Goal: Information Seeking & Learning: Learn about a topic

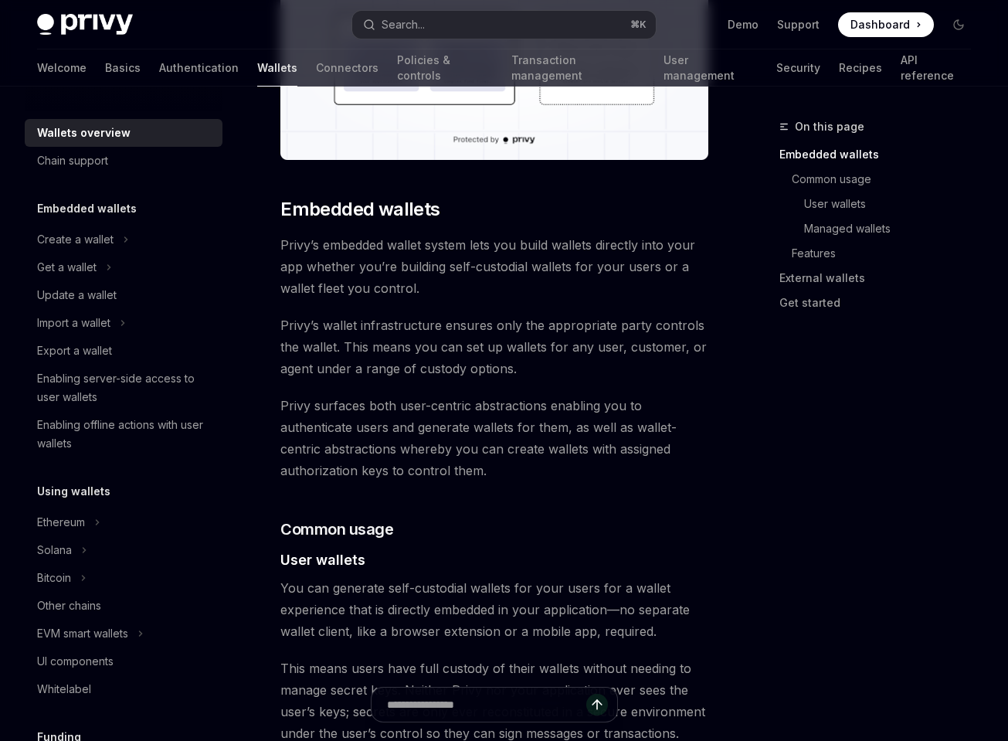
click at [97, 24] on img at bounding box center [85, 25] width 96 height 22
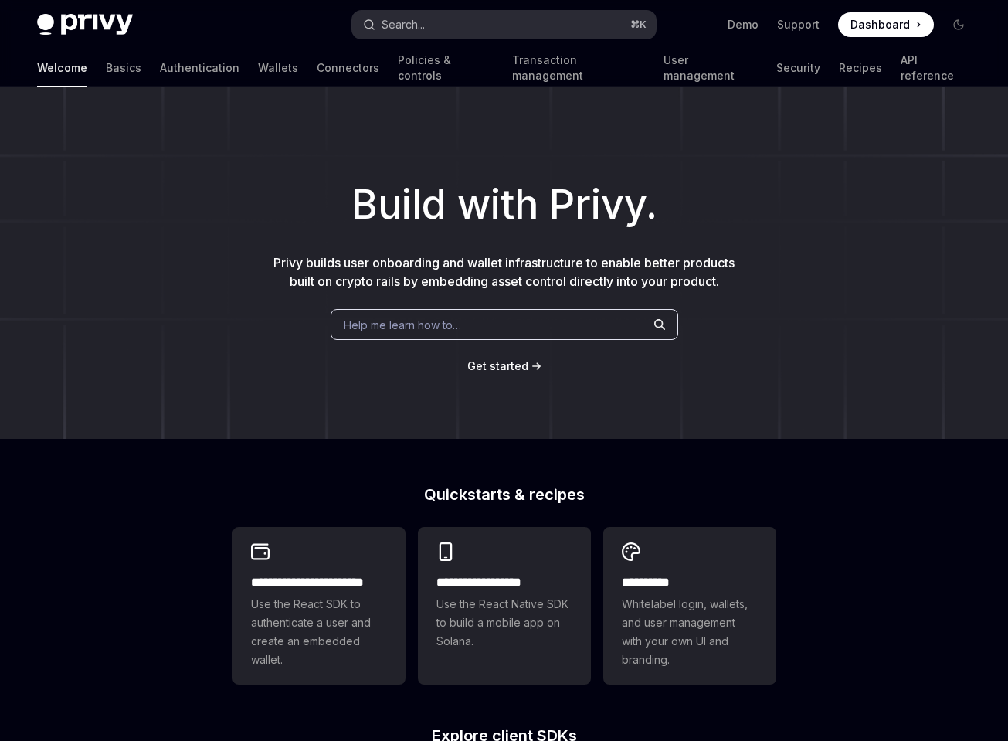
click at [461, 19] on button "Search... ⌘ K" at bounding box center [503, 25] width 303 height 28
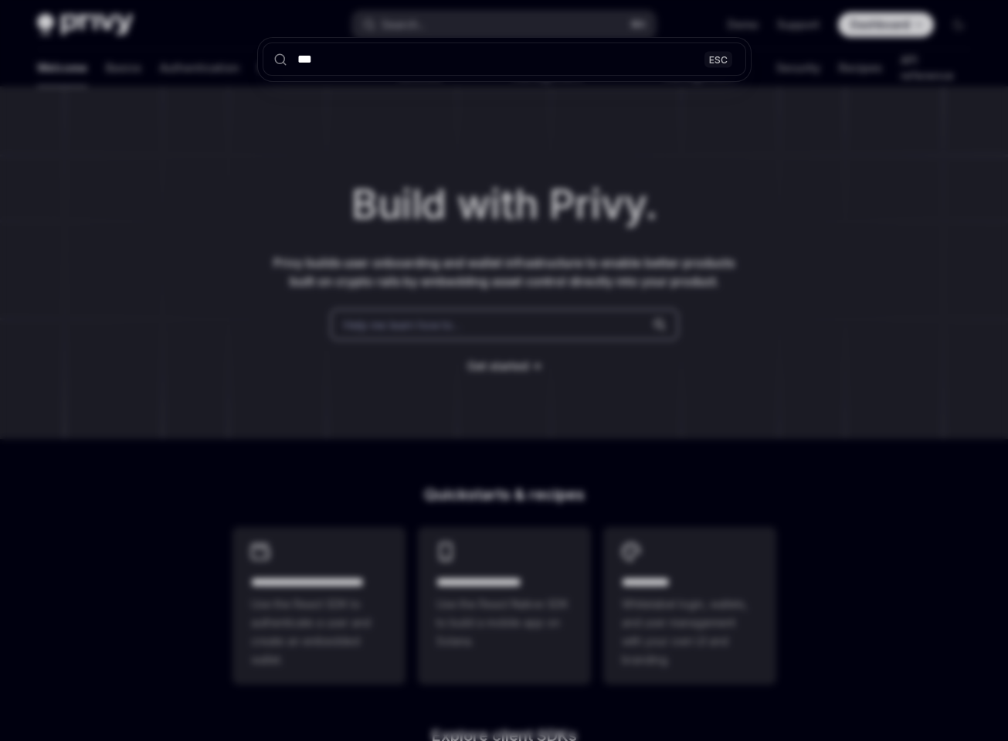
type input "****"
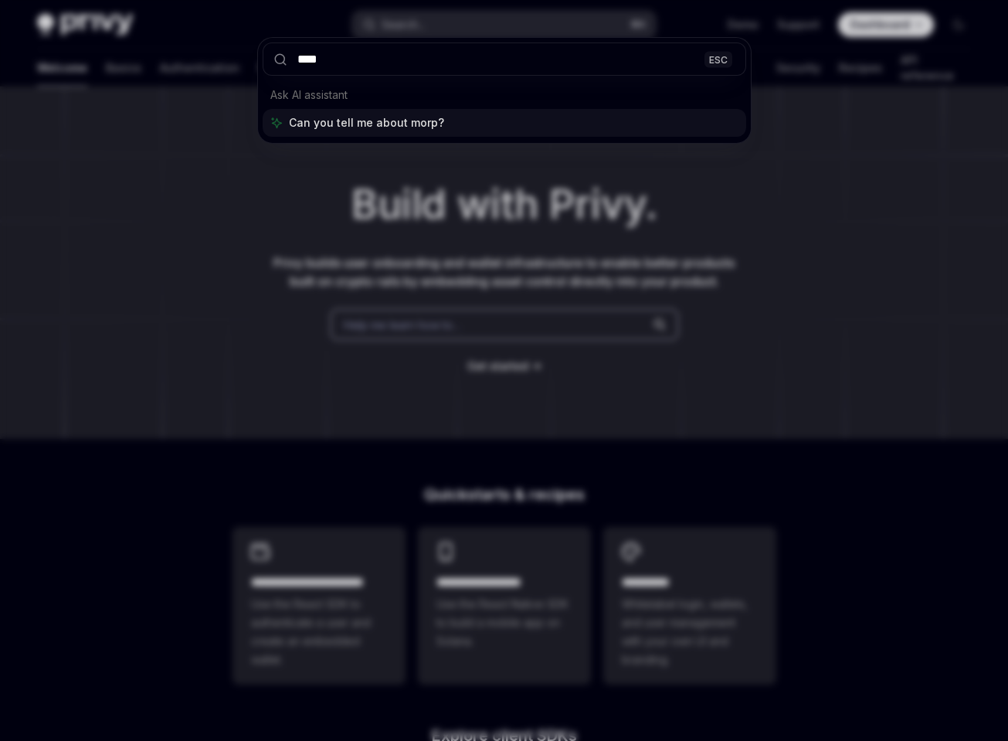
type textarea "*"
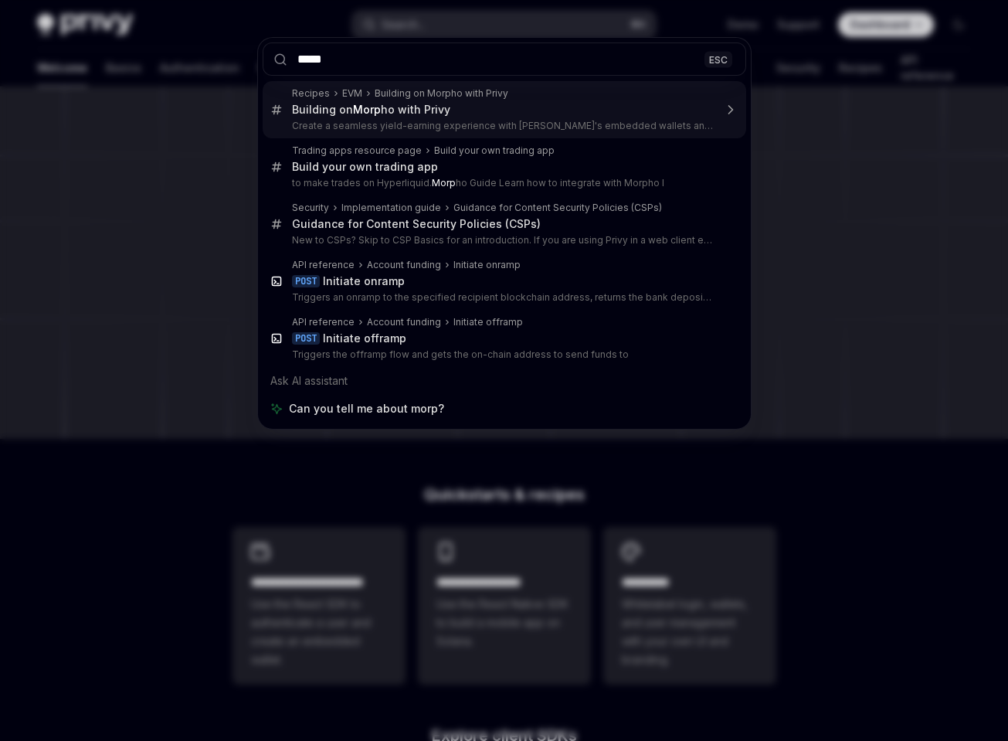
type input "******"
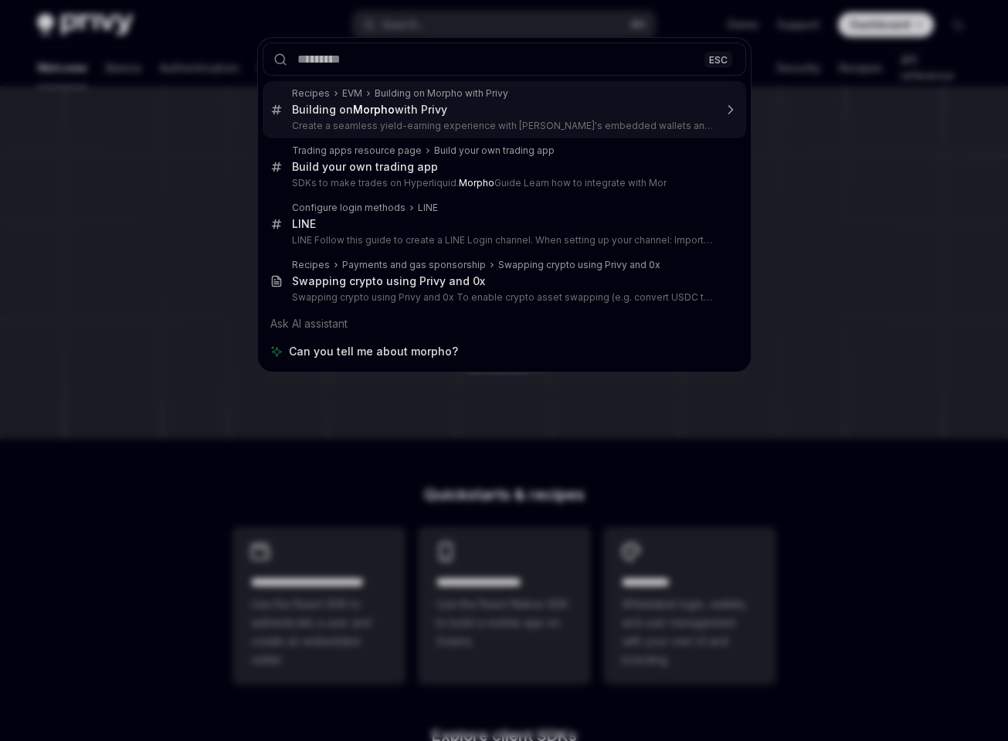
type textarea "*"
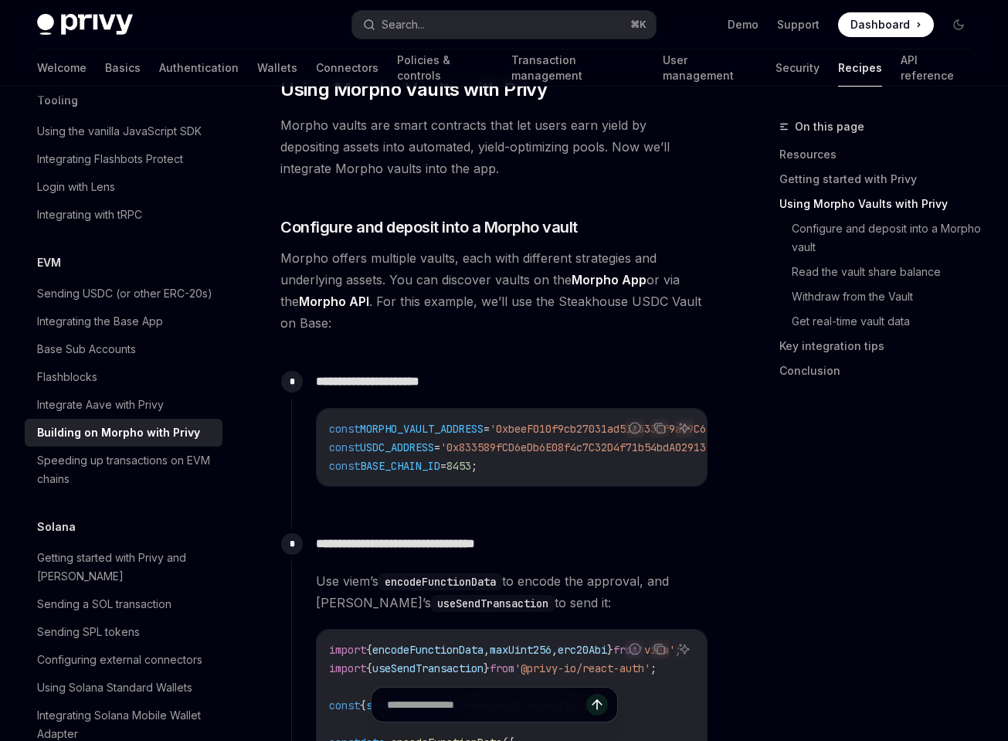
scroll to position [833, 0]
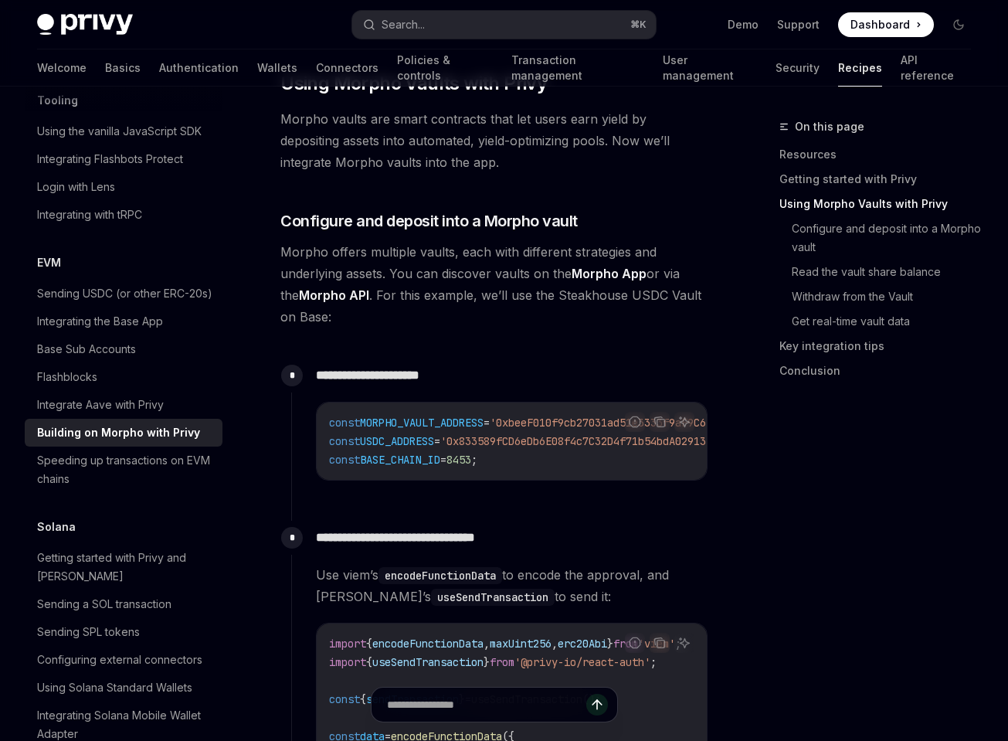
click at [446, 241] on span "Morpho offers multiple vaults, each with different strategies and underlying as…" at bounding box center [494, 284] width 428 height 87
click at [441, 241] on span "Morpho offers multiple vaults, each with different strategies and underlying as…" at bounding box center [494, 284] width 428 height 87
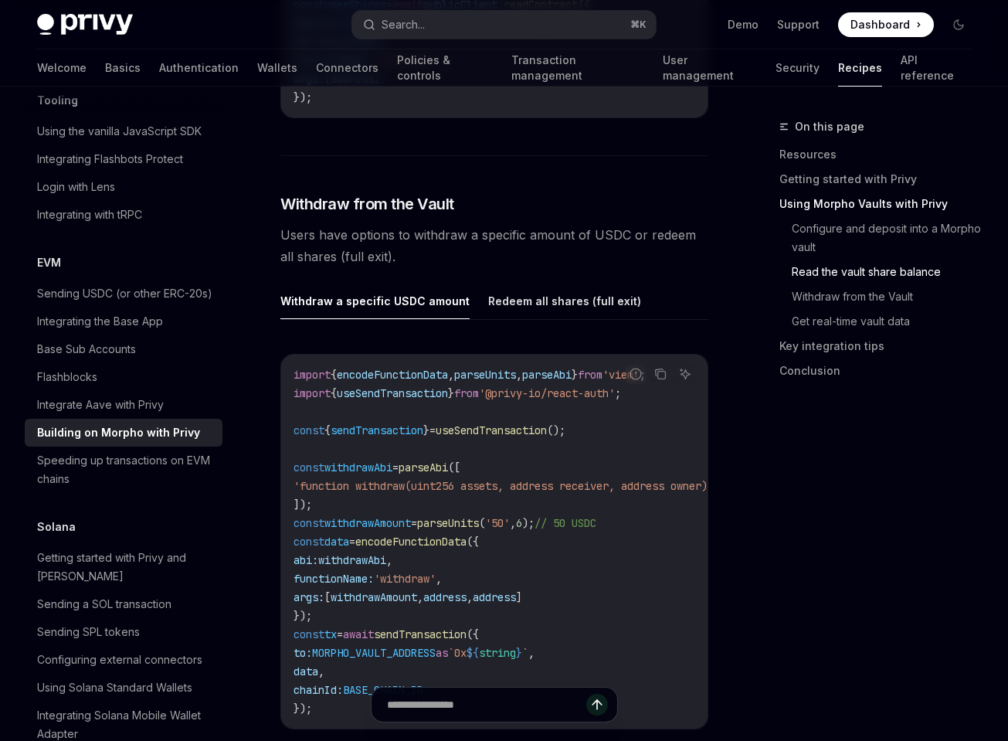
scroll to position [2664, 0]
click at [497, 237] on span "Users have options to withdraw a specific amount of USDC or redeem all shares (…" at bounding box center [494, 243] width 428 height 43
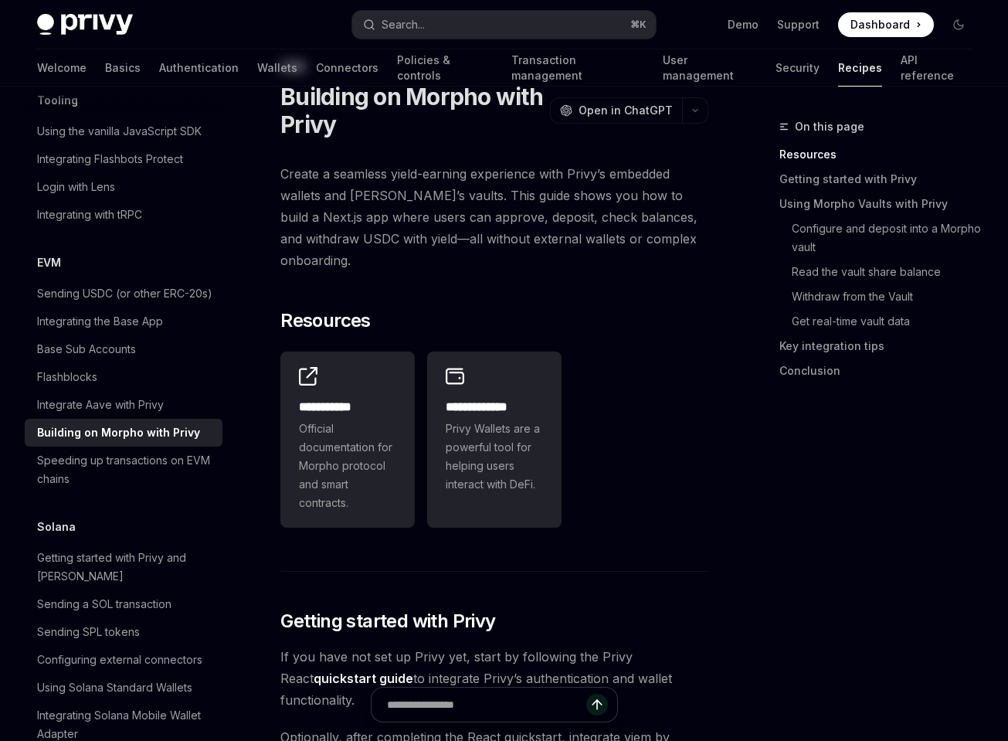
scroll to position [0, 0]
